Goal: Information Seeking & Learning: Learn about a topic

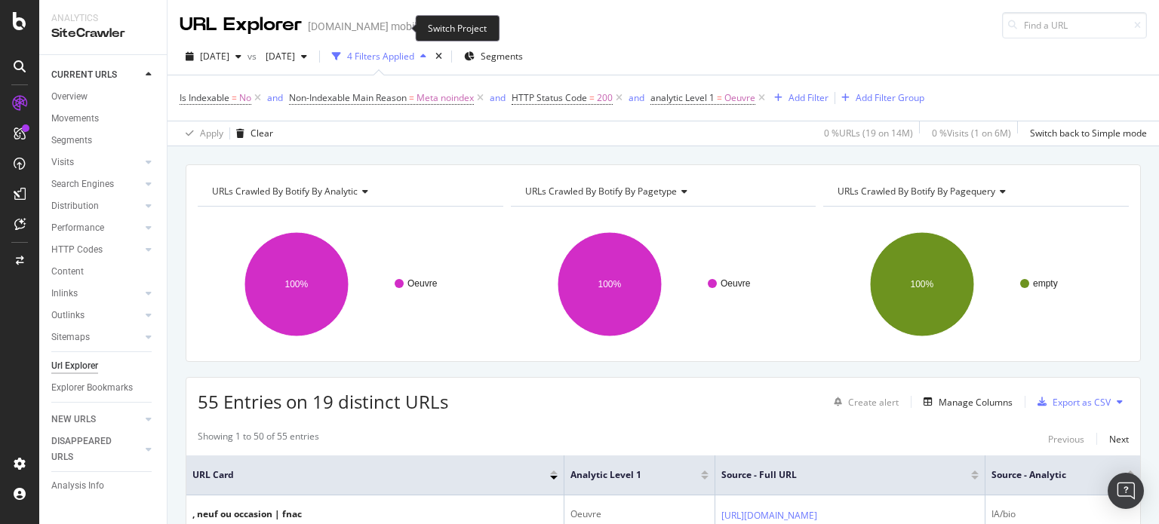
click at [428, 26] on icon "arrow-right-arrow-left" at bounding box center [432, 26] width 9 height 11
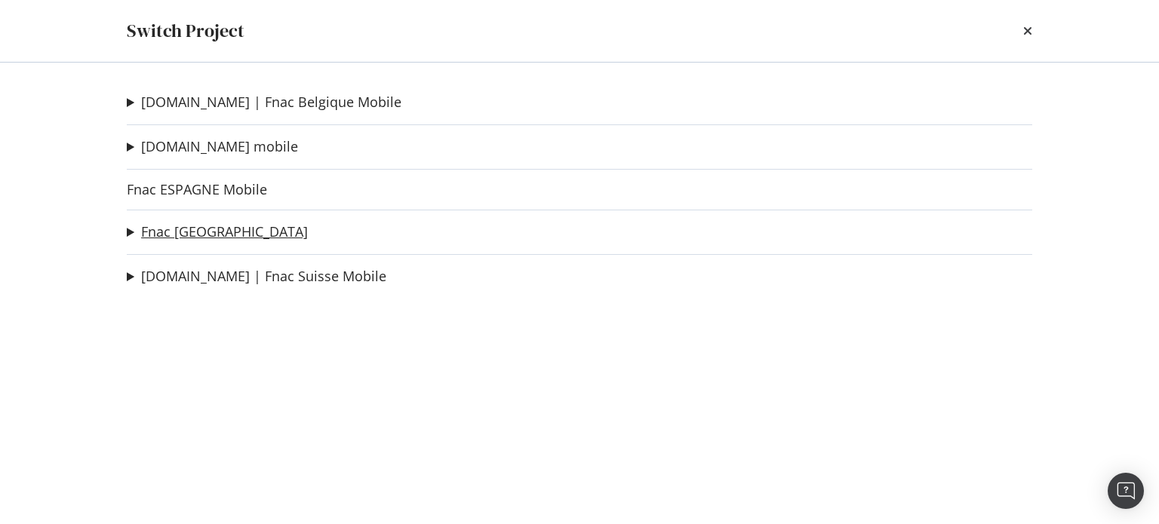
click at [203, 229] on link "Fnac [GEOGRAPHIC_DATA]" at bounding box center [224, 232] width 167 height 16
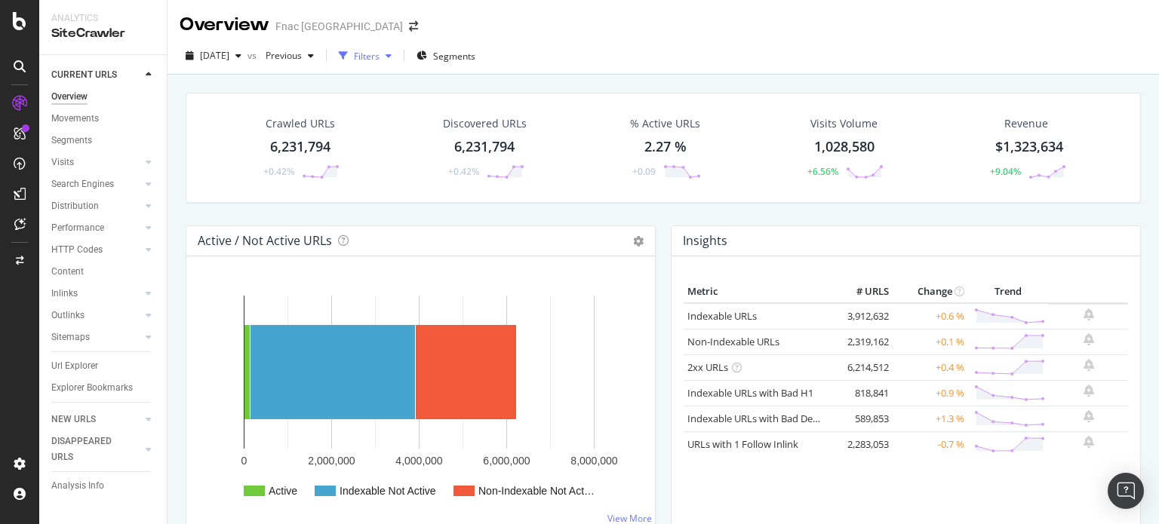
click at [354, 57] on div "button" at bounding box center [343, 55] width 21 height 21
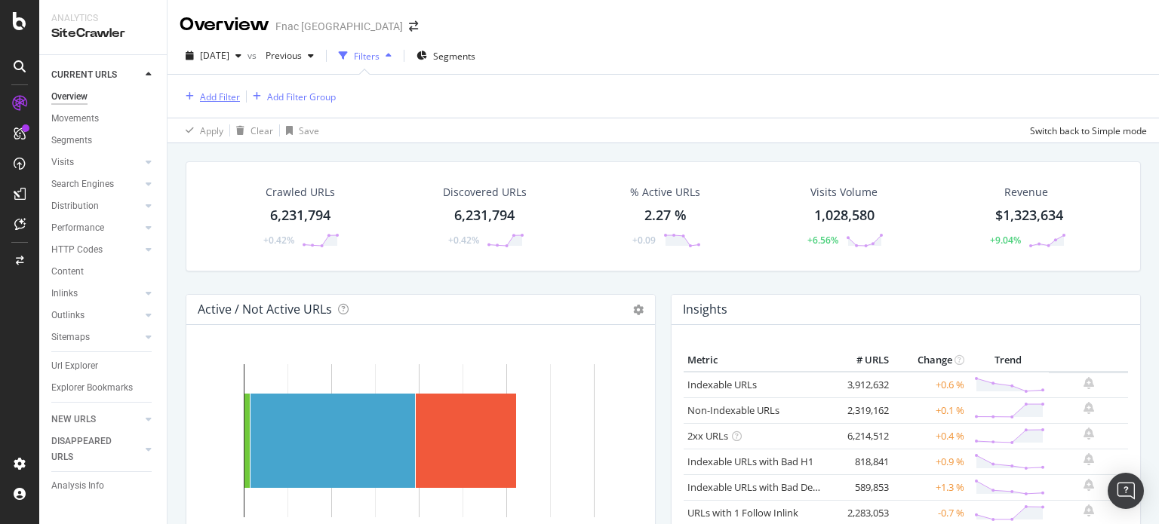
click at [221, 102] on div "Add Filter" at bounding box center [220, 97] width 40 height 13
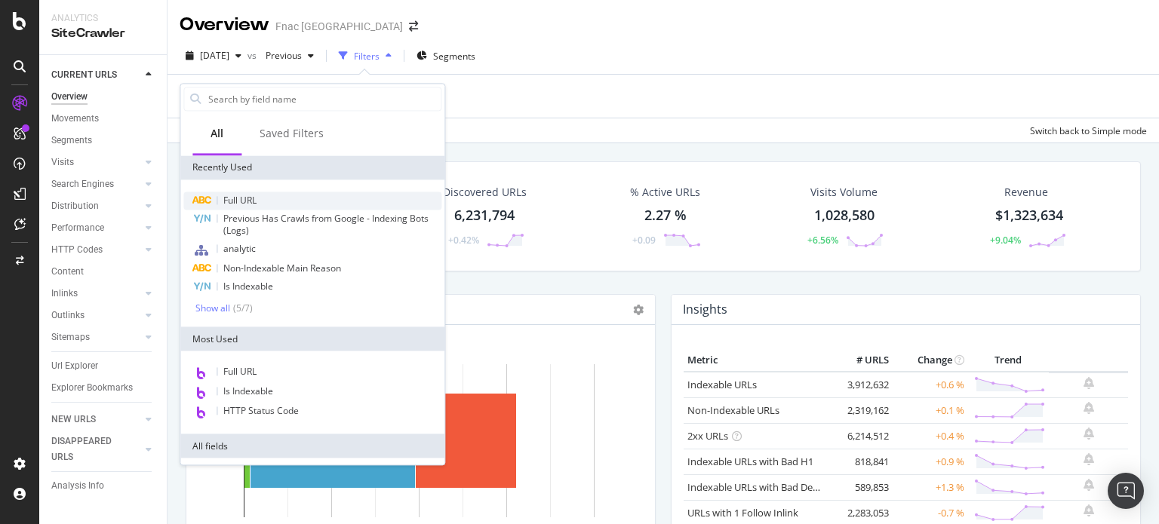
click at [242, 192] on div "Full URL" at bounding box center [312, 201] width 258 height 18
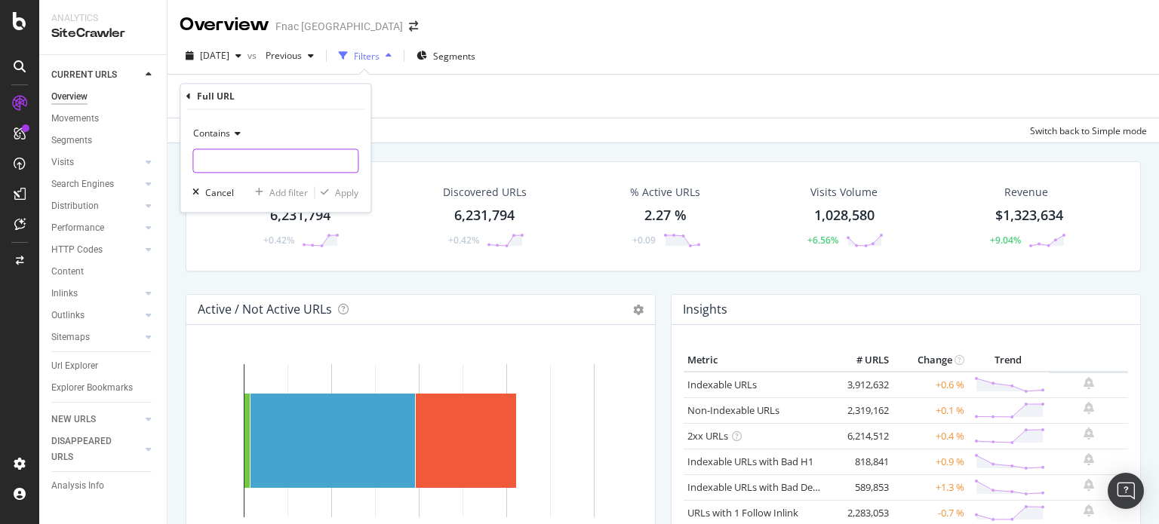
click at [238, 159] on input "text" at bounding box center [275, 161] width 165 height 24
type input "oref"
click at [323, 186] on div "Apply" at bounding box center [337, 193] width 44 height 14
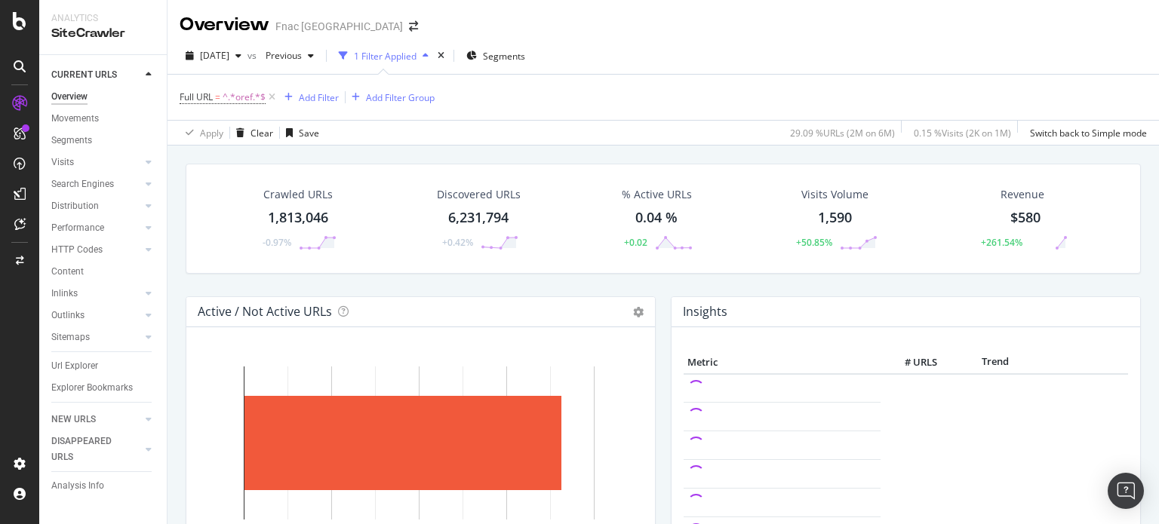
click at [309, 217] on div "1,813,046" at bounding box center [298, 218] width 60 height 20
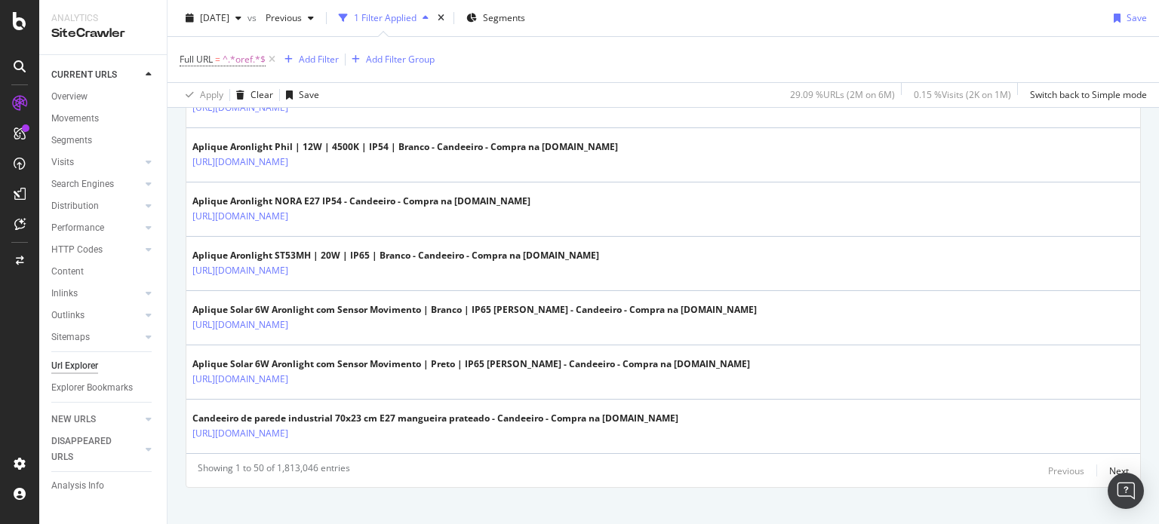
scroll to position [2764, 0]
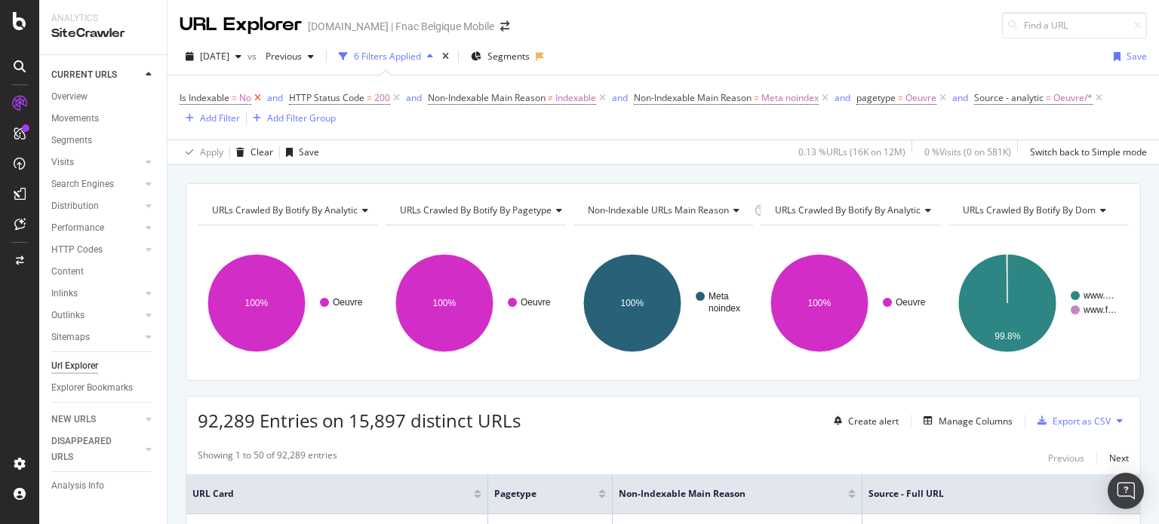
click at [260, 97] on icon at bounding box center [257, 98] width 13 height 15
click at [237, 97] on span "=" at bounding box center [234, 97] width 5 height 13
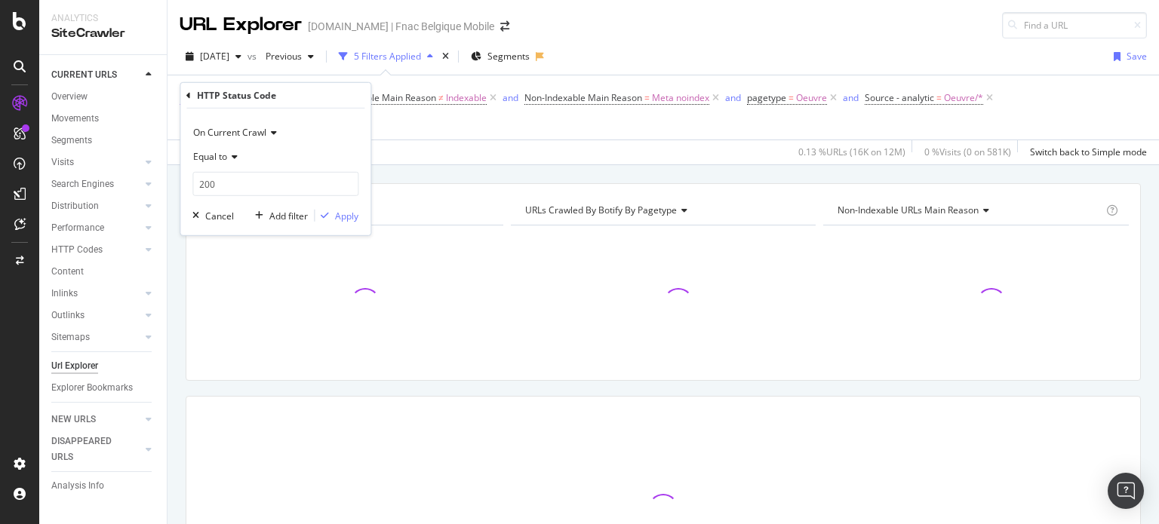
click at [260, 97] on div "HTTP Status Code" at bounding box center [236, 95] width 79 height 13
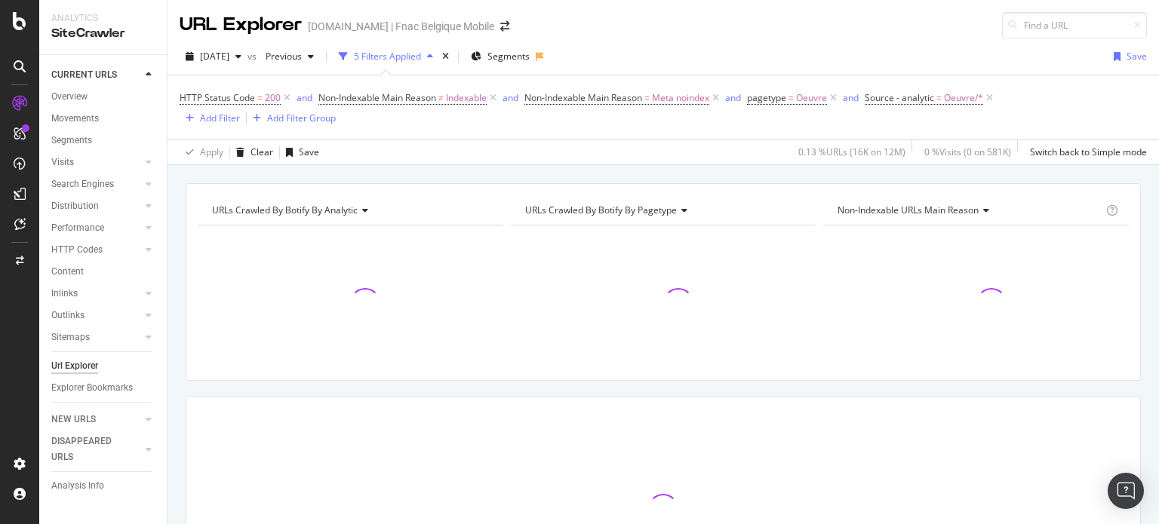
click at [463, 151] on div "Apply Clear Save 0.13 % URLs ( 16K on 12M ) 0 % Visits ( 0 on 581K ) Switch bac…" at bounding box center [664, 152] width 992 height 25
click at [251, 152] on div "Clear" at bounding box center [262, 152] width 23 height 13
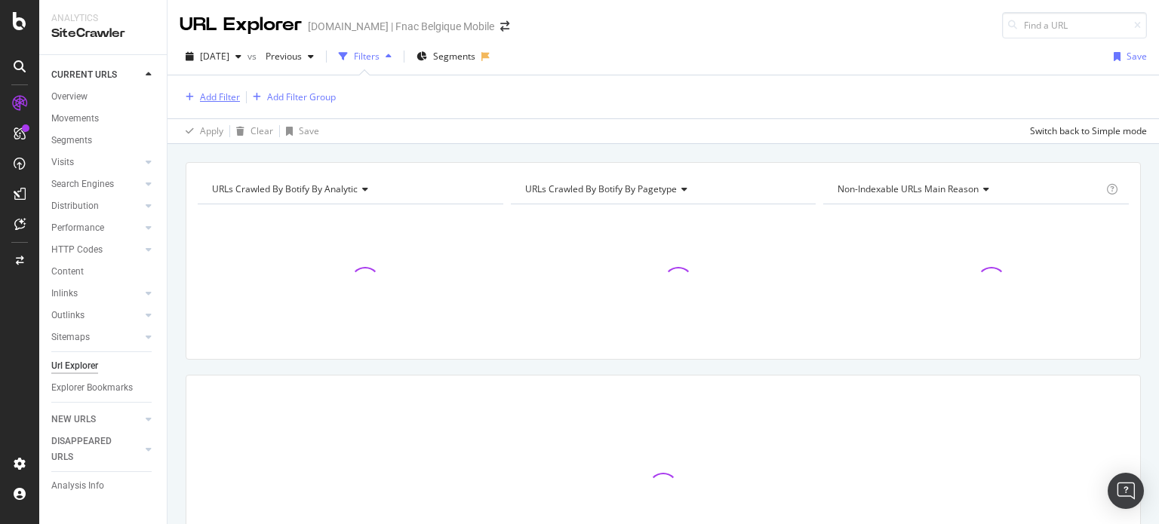
click at [223, 95] on div "Add Filter" at bounding box center [220, 97] width 40 height 13
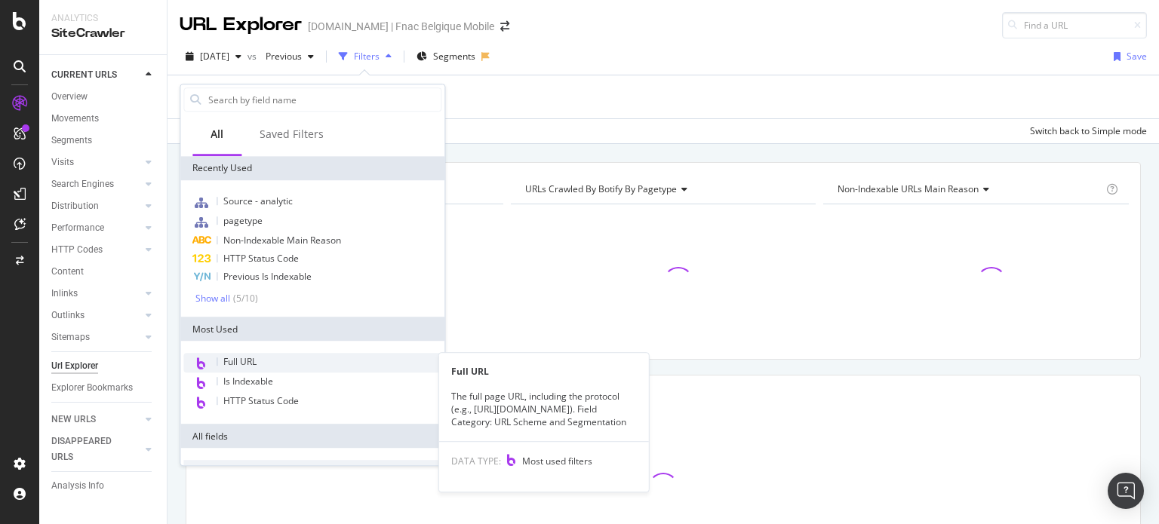
drag, startPoint x: 269, startPoint y: 352, endPoint x: 263, endPoint y: 364, distance: 14.2
click at [263, 364] on div "Full URL Full URL The full page URL, including the protocol (e.g., [URL][DOMAIN…" at bounding box center [312, 382] width 264 height 83
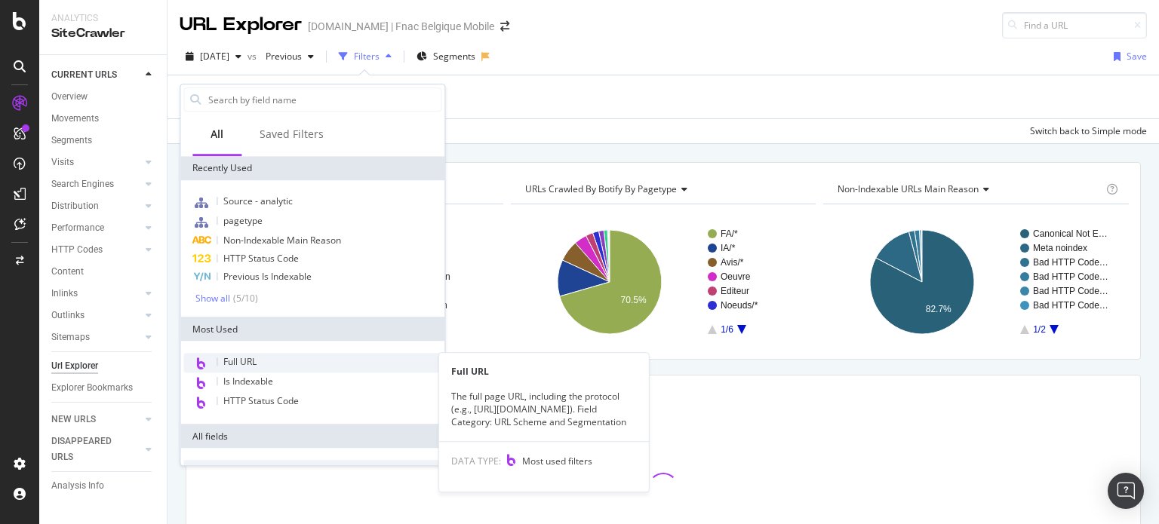
click at [263, 364] on div "Full URL" at bounding box center [312, 363] width 258 height 20
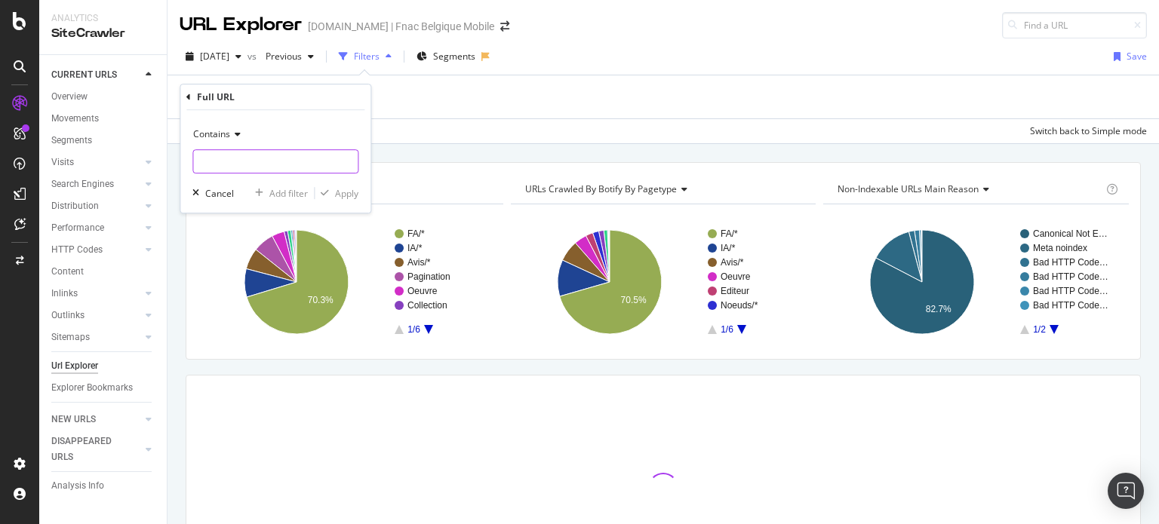
click at [259, 165] on input "text" at bounding box center [275, 161] width 165 height 24
type input "oref"
click at [350, 189] on div "Apply" at bounding box center [346, 193] width 23 height 13
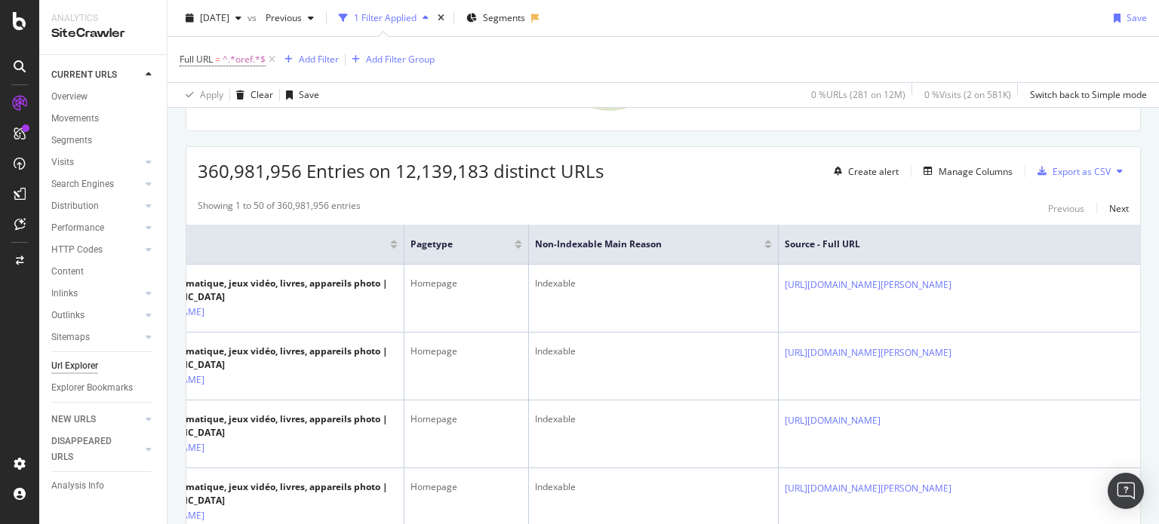
scroll to position [0, 112]
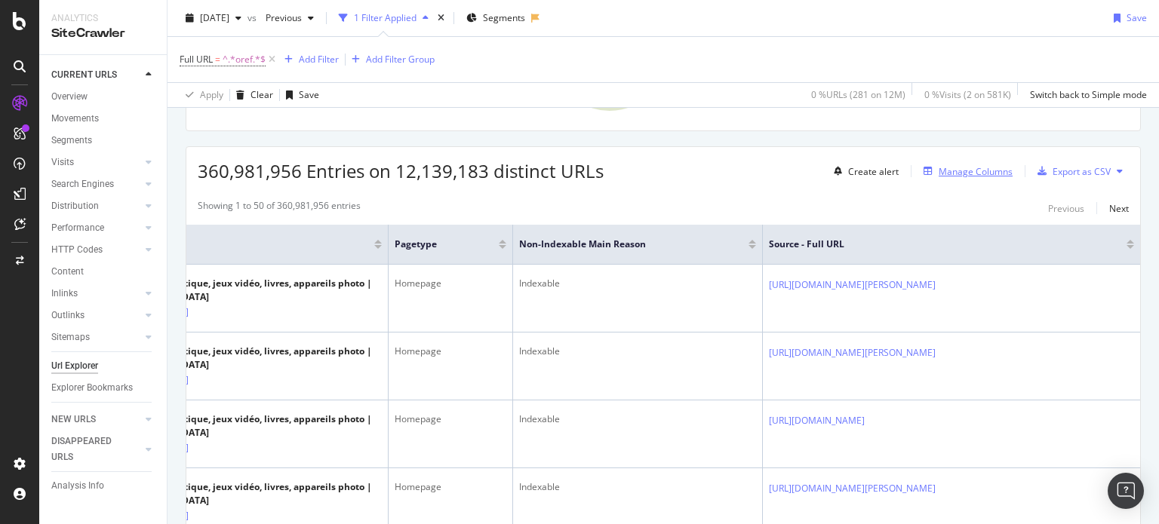
click at [981, 171] on div "Manage Columns" at bounding box center [976, 171] width 74 height 13
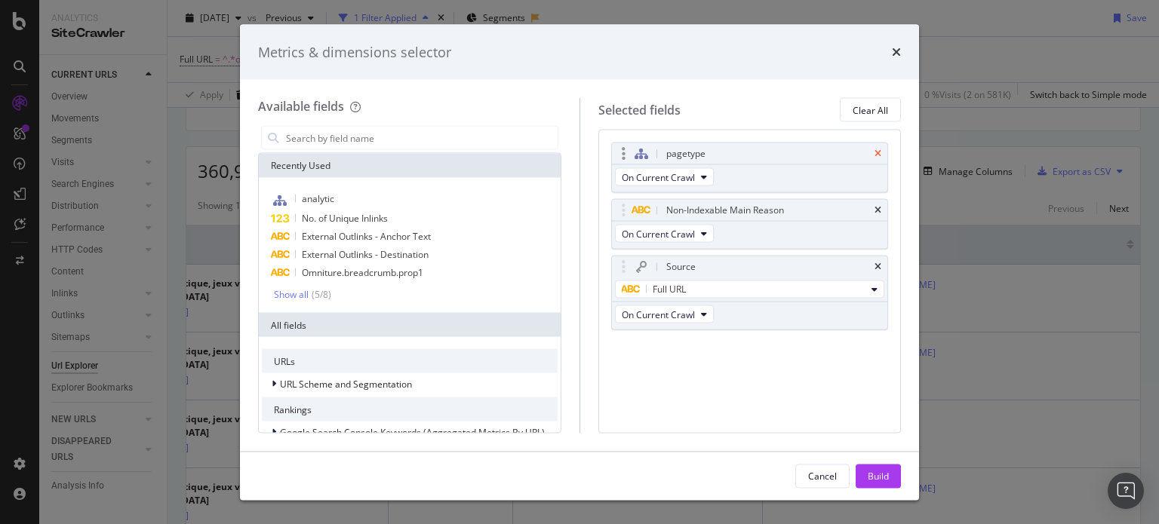
click at [878, 152] on icon "times" at bounding box center [878, 153] width 7 height 9
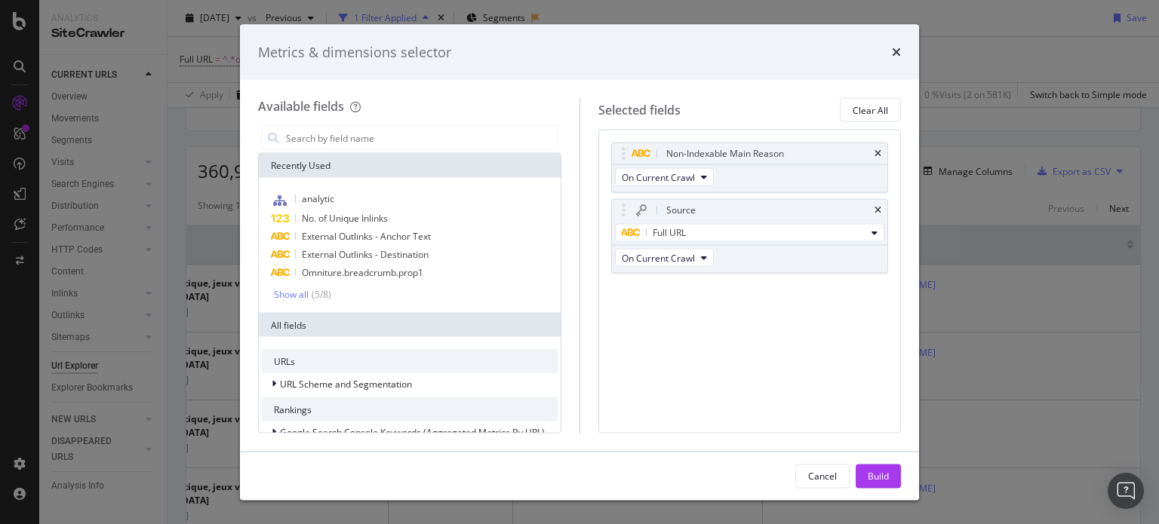
click at [878, 152] on icon "times" at bounding box center [878, 153] width 7 height 9
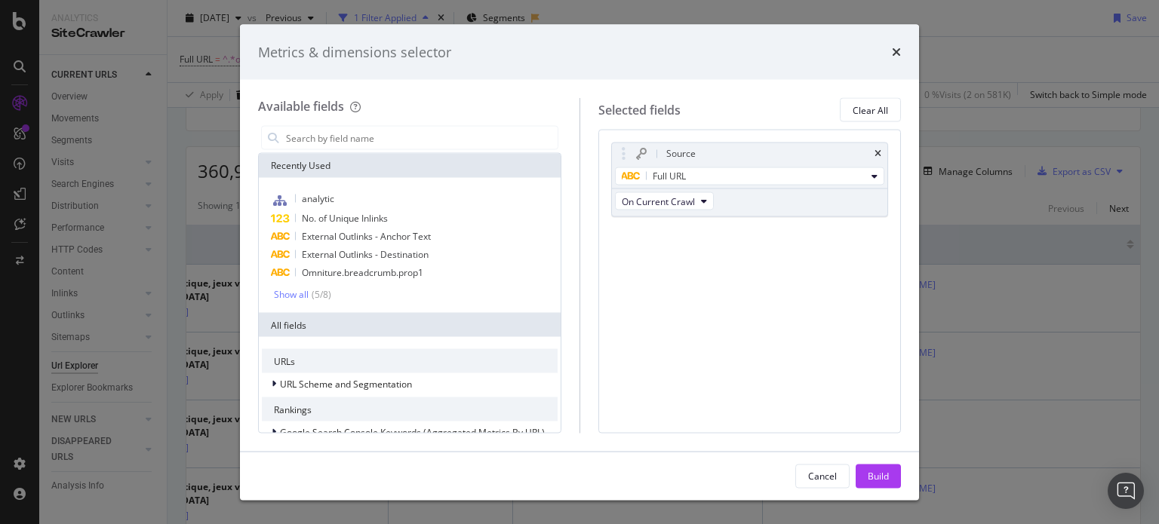
click at [878, 152] on icon "times" at bounding box center [878, 153] width 7 height 9
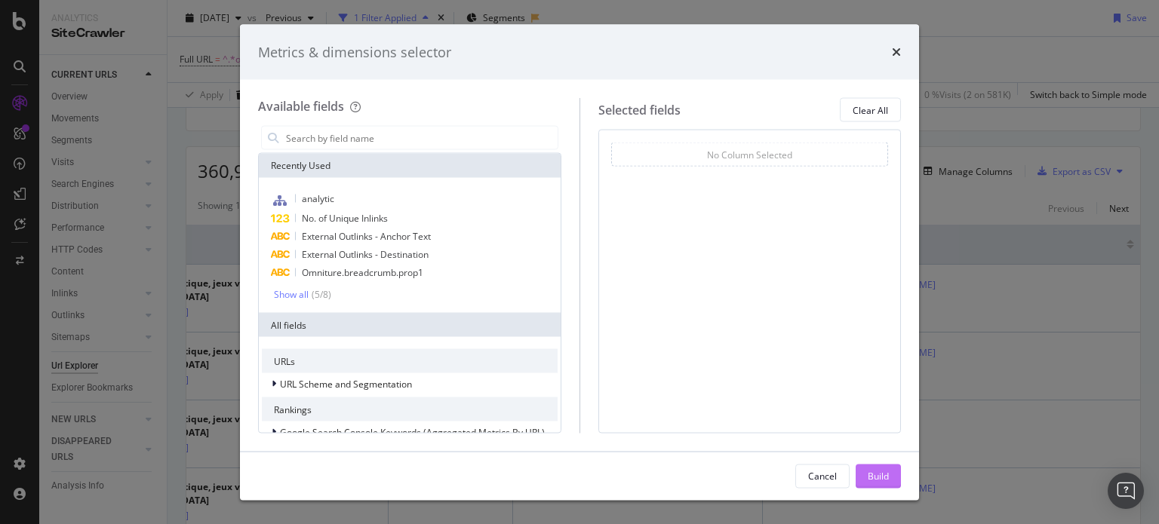
click at [868, 472] on div "Build" at bounding box center [878, 475] width 21 height 13
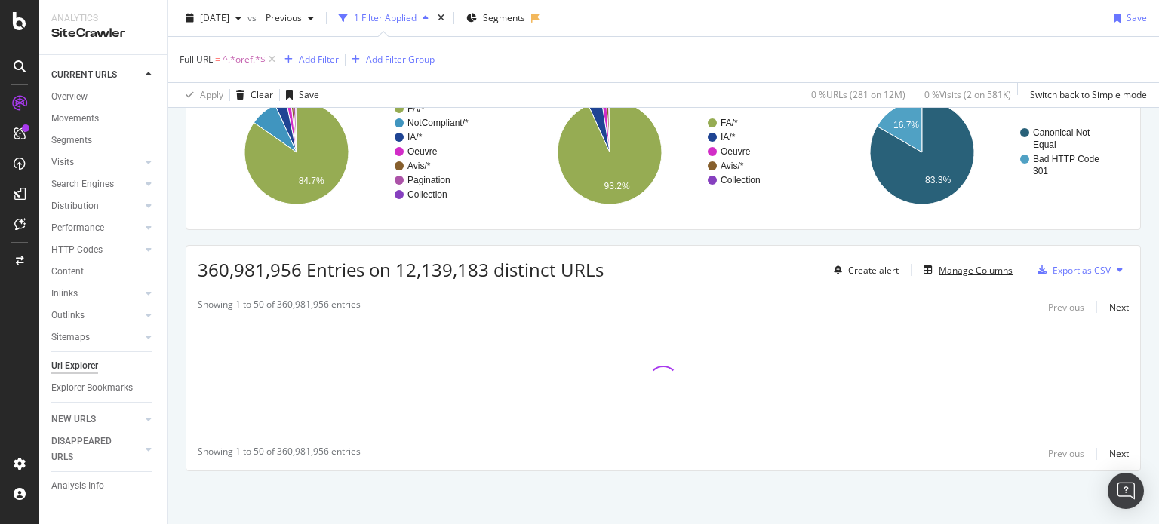
scroll to position [131, 0]
